Goal: Check status: Check status

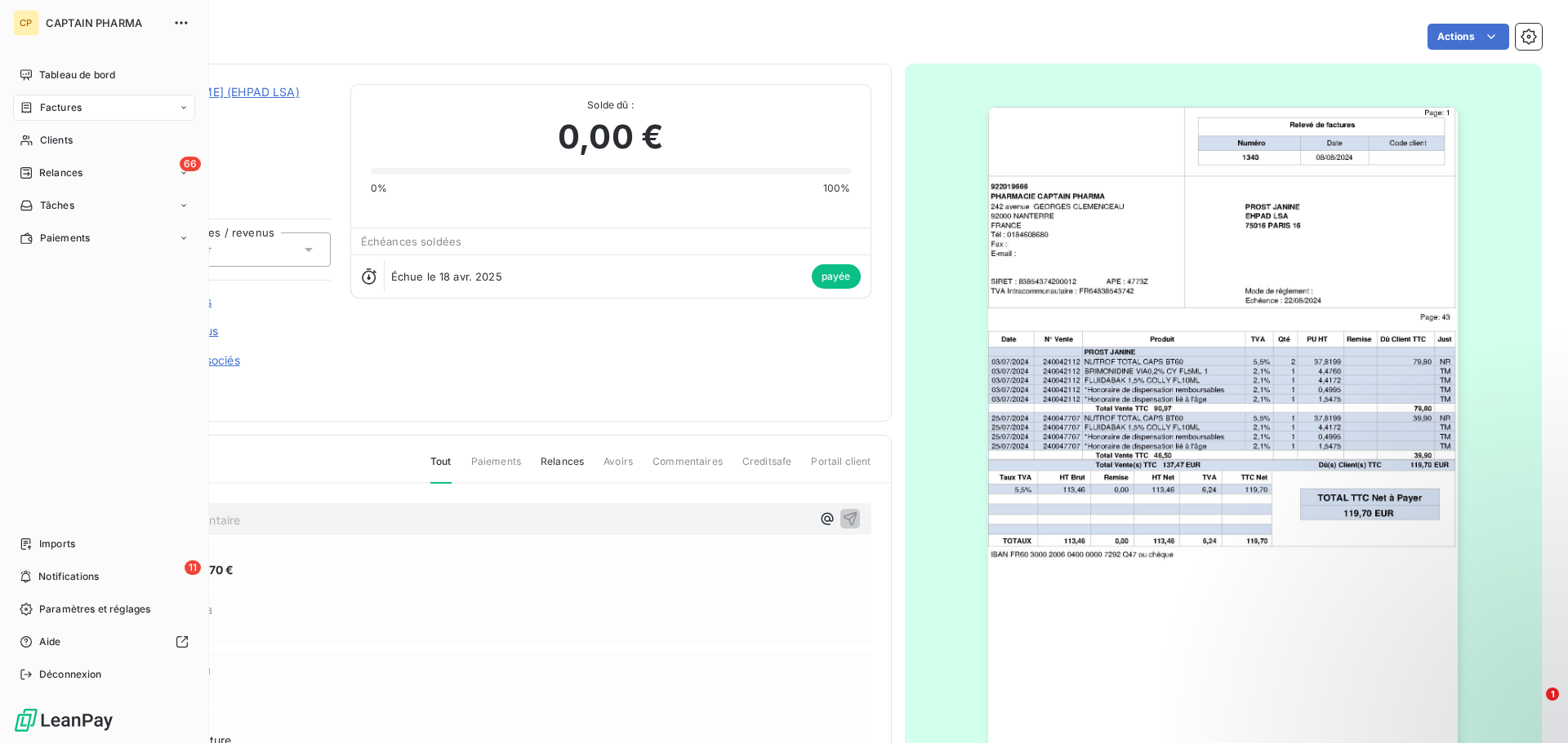
click at [32, 104] on icon at bounding box center [26, 107] width 14 height 13
click at [77, 142] on span "Factures" at bounding box center [60, 140] width 41 height 15
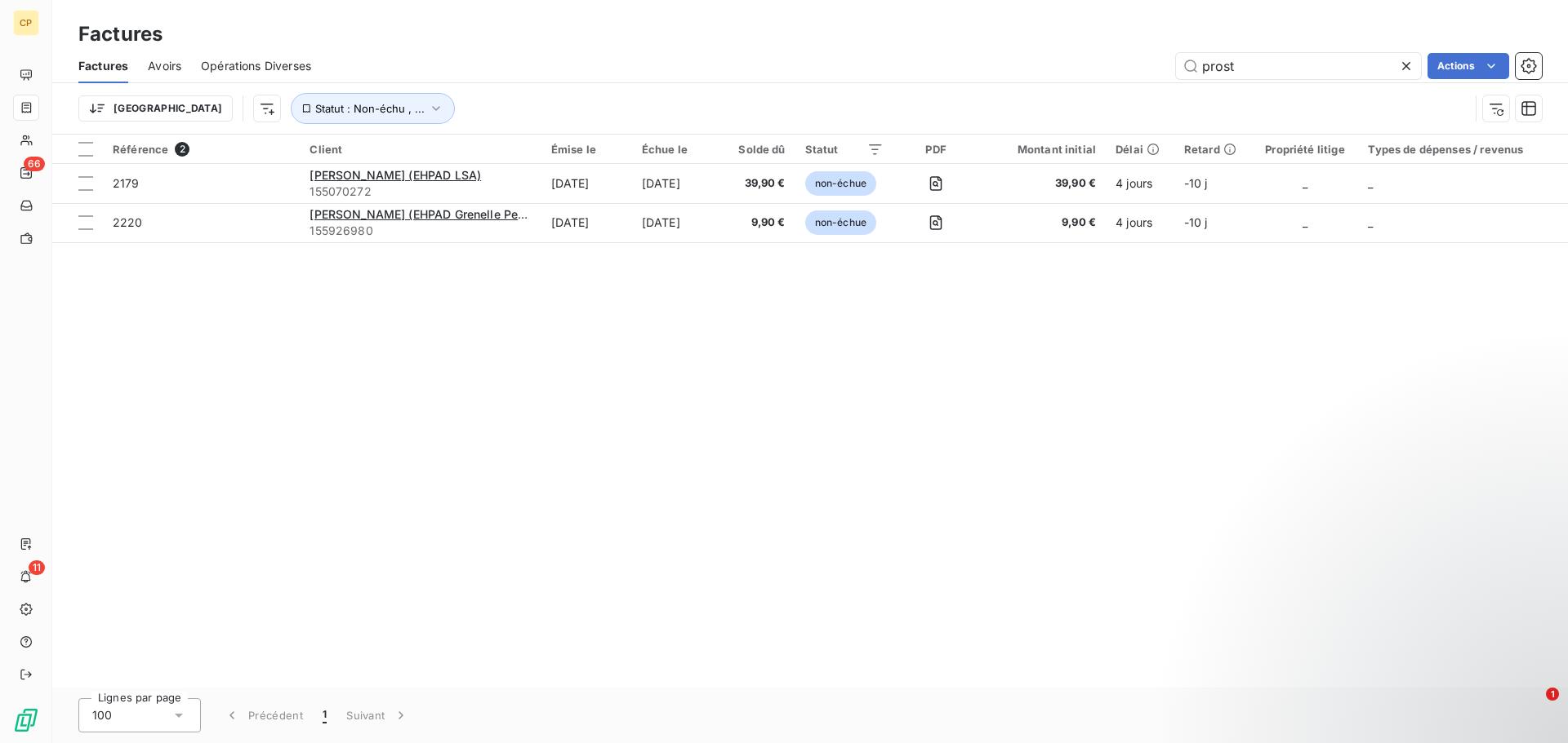
drag, startPoint x: 1260, startPoint y: 70, endPoint x: 1126, endPoint y: 85, distance: 134.8
click at [1126, 85] on div "Factures Avoirs Opérations Diverses prost Actions Trier Statut : Non-échu , ..." at bounding box center [809, 91] width 1515 height 85
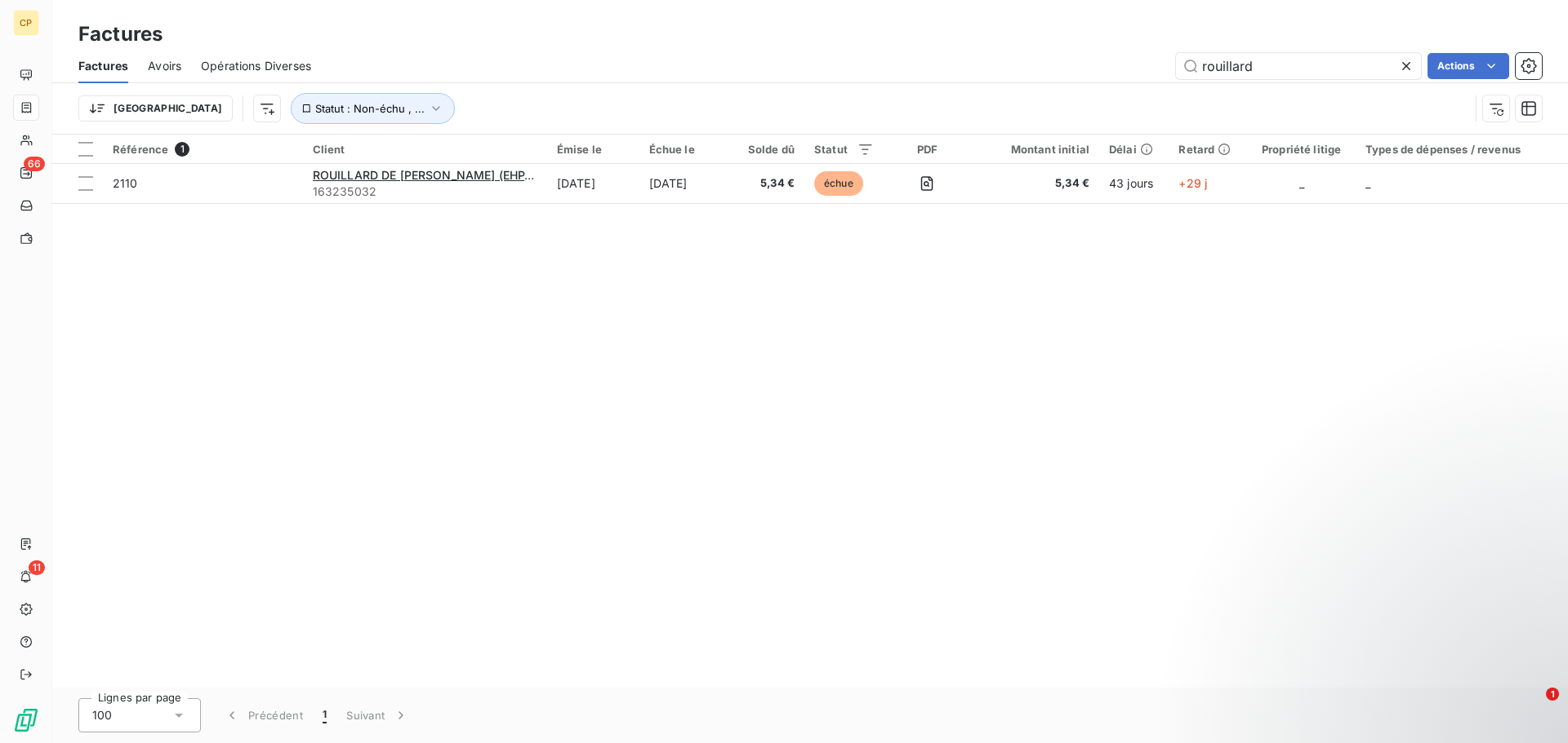
type input "rouillard"
click at [605, 270] on div "Référence 1 Client Émise le Échue le Solde dû Statut PDF Montant initial Délai …" at bounding box center [809, 411] width 1515 height 553
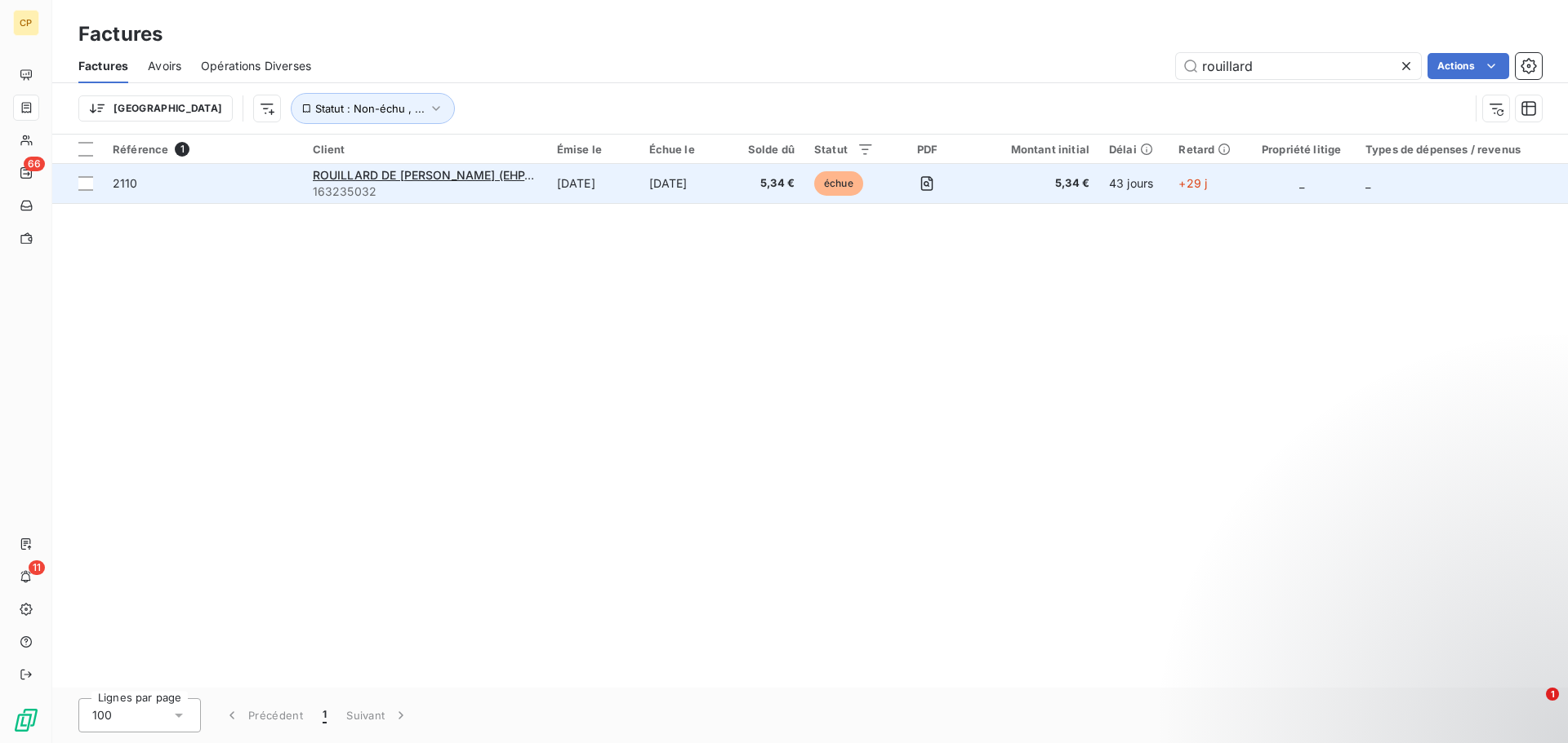
click at [612, 185] on td "[DATE]" at bounding box center [593, 183] width 92 height 39
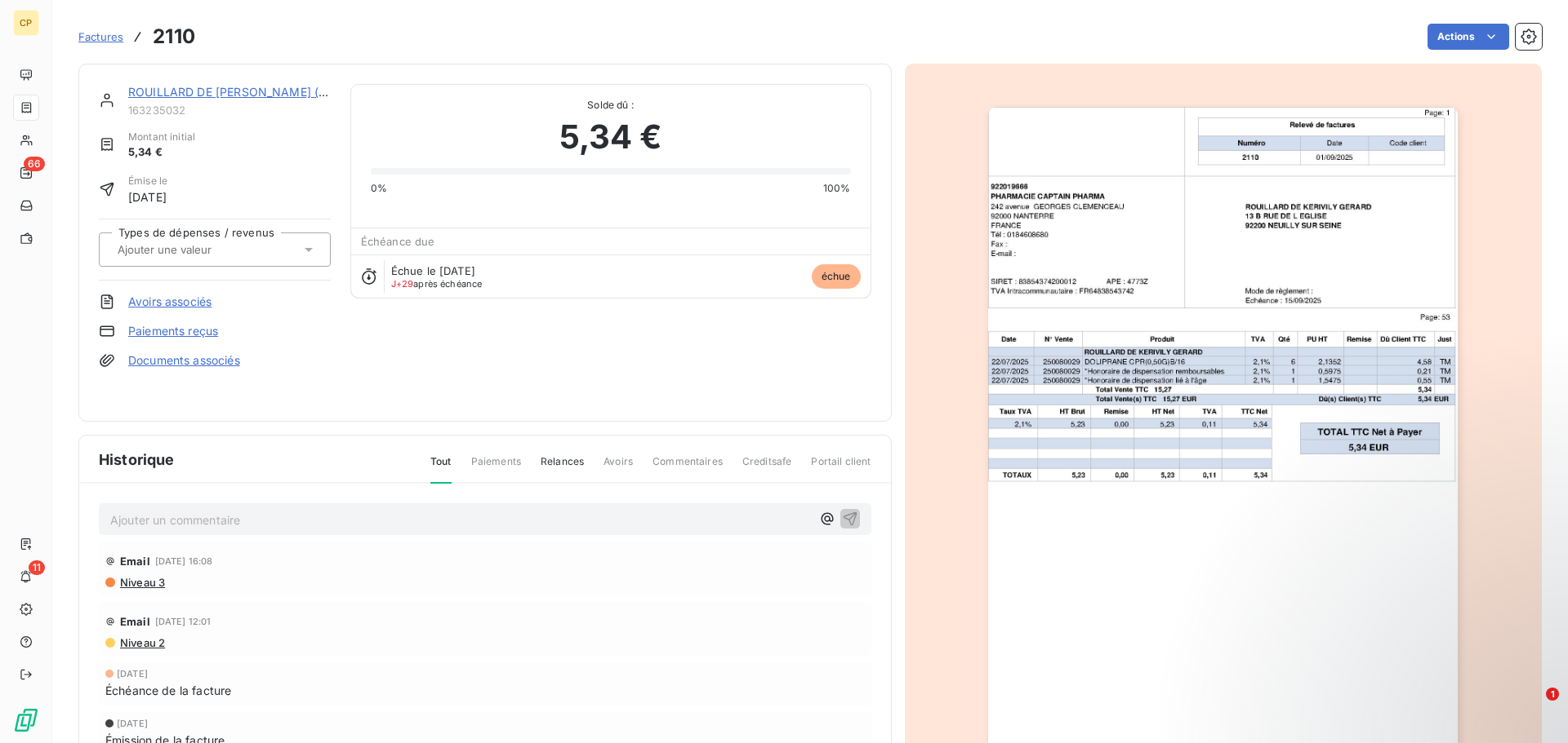
click at [102, 36] on span "Factures" at bounding box center [101, 36] width 45 height 13
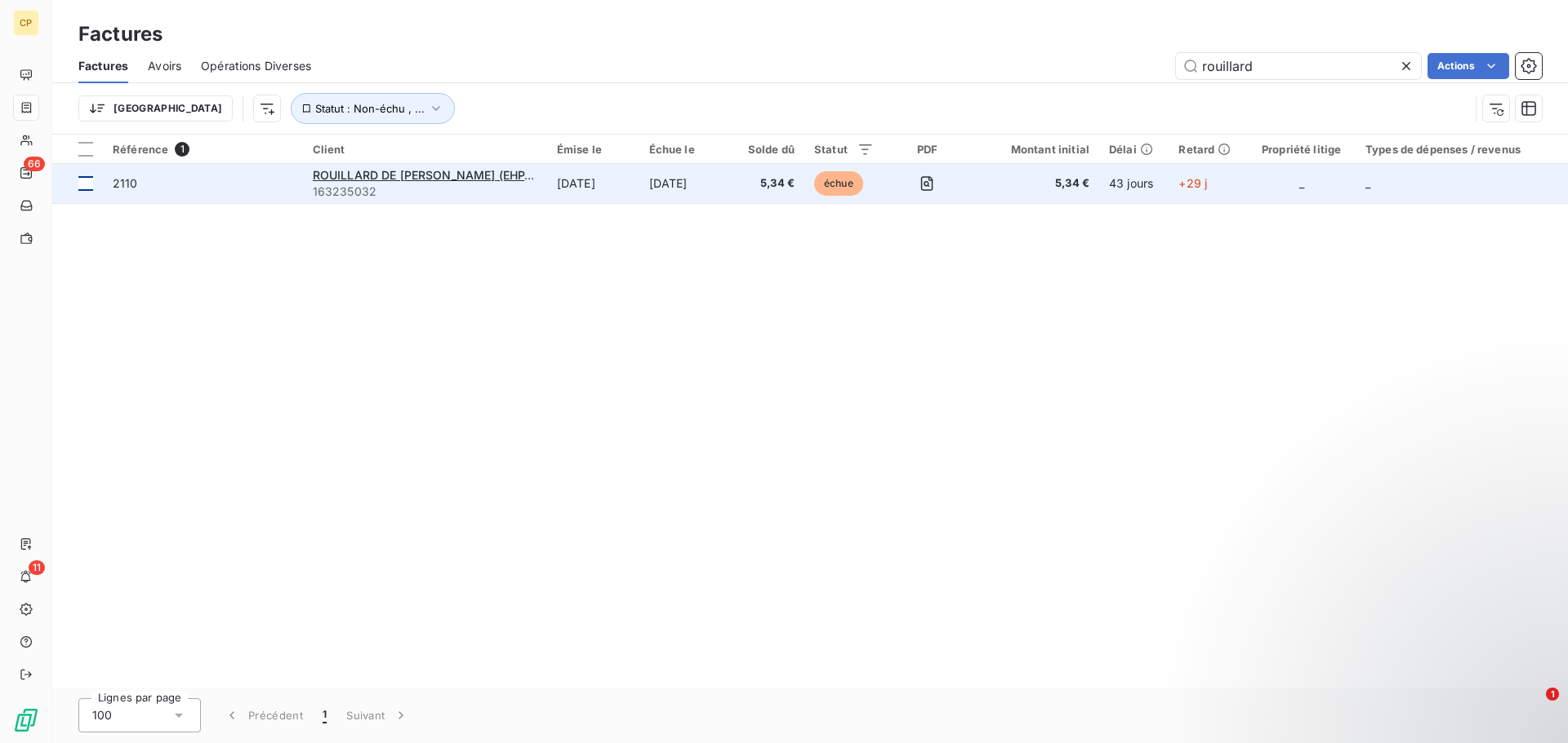
click at [80, 187] on div at bounding box center [85, 183] width 15 height 15
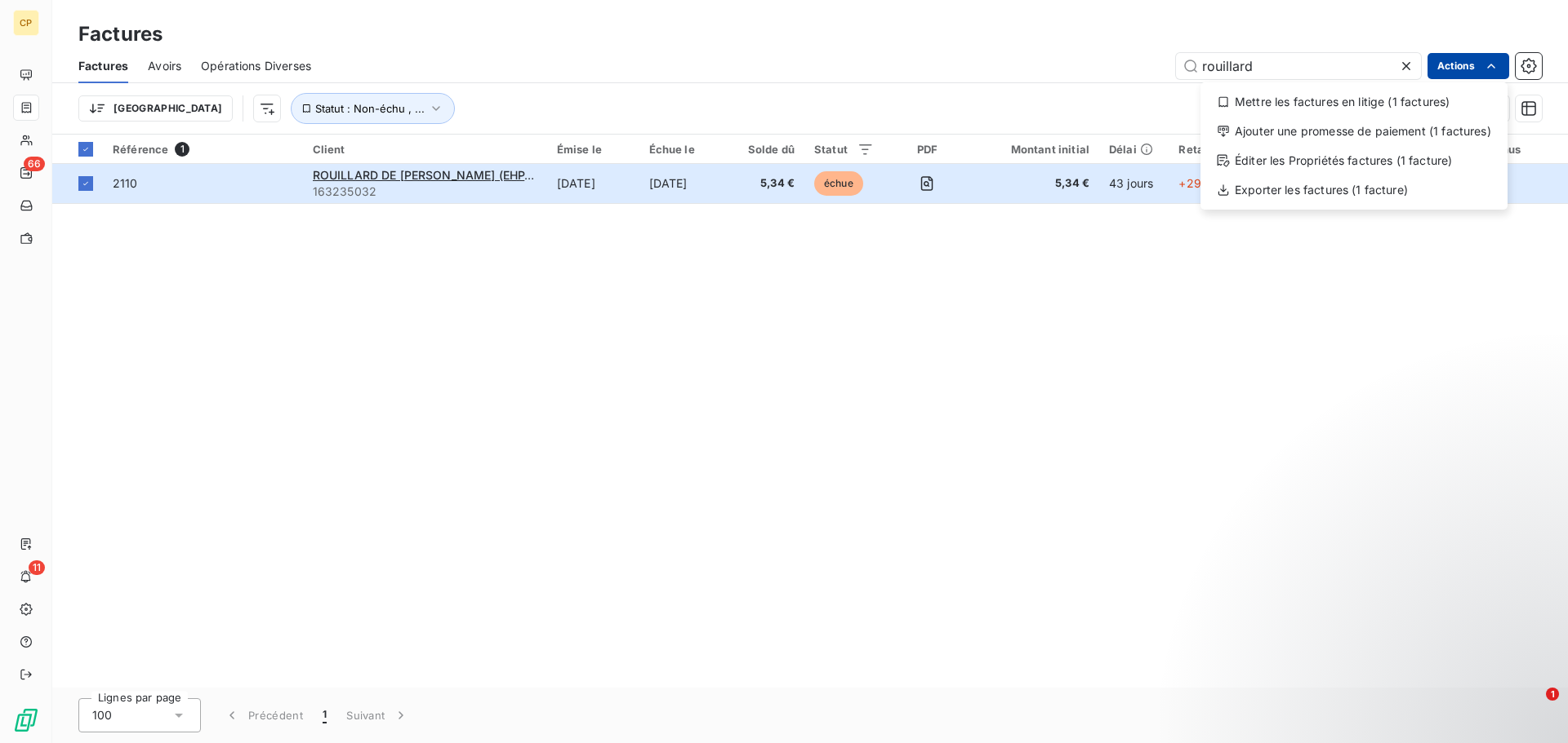
click at [1480, 74] on html "CP 66 11 Factures Factures Avoirs Opérations Diverses rouillard Actions Mettre …" at bounding box center [784, 372] width 1568 height 743
click at [587, 315] on html "CP 66 11 Factures Factures Avoirs Opérations Diverses rouillard Actions Mettre …" at bounding box center [784, 372] width 1568 height 743
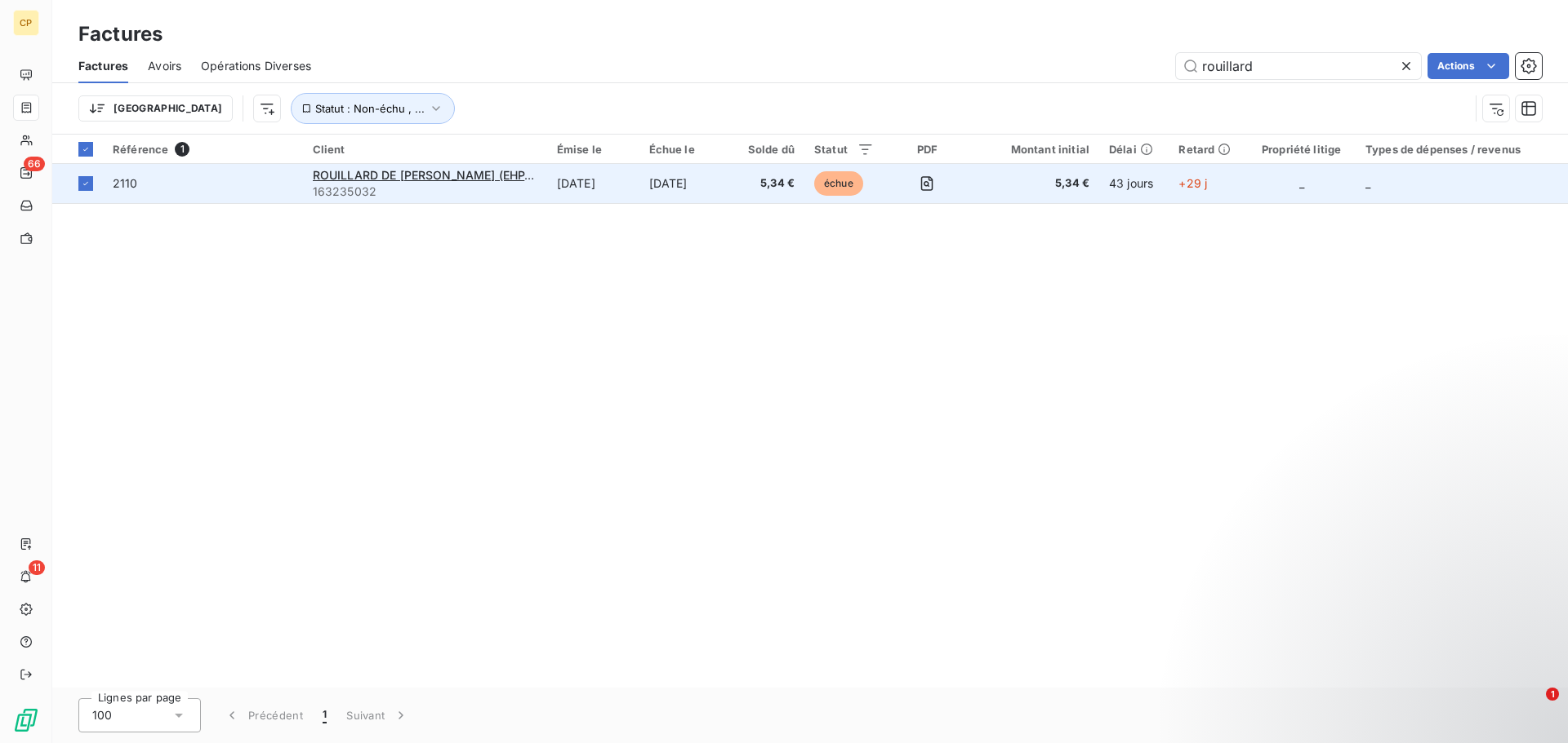
click at [1310, 194] on td "_" at bounding box center [1300, 183] width 109 height 39
